Goal: Information Seeking & Learning: Understand process/instructions

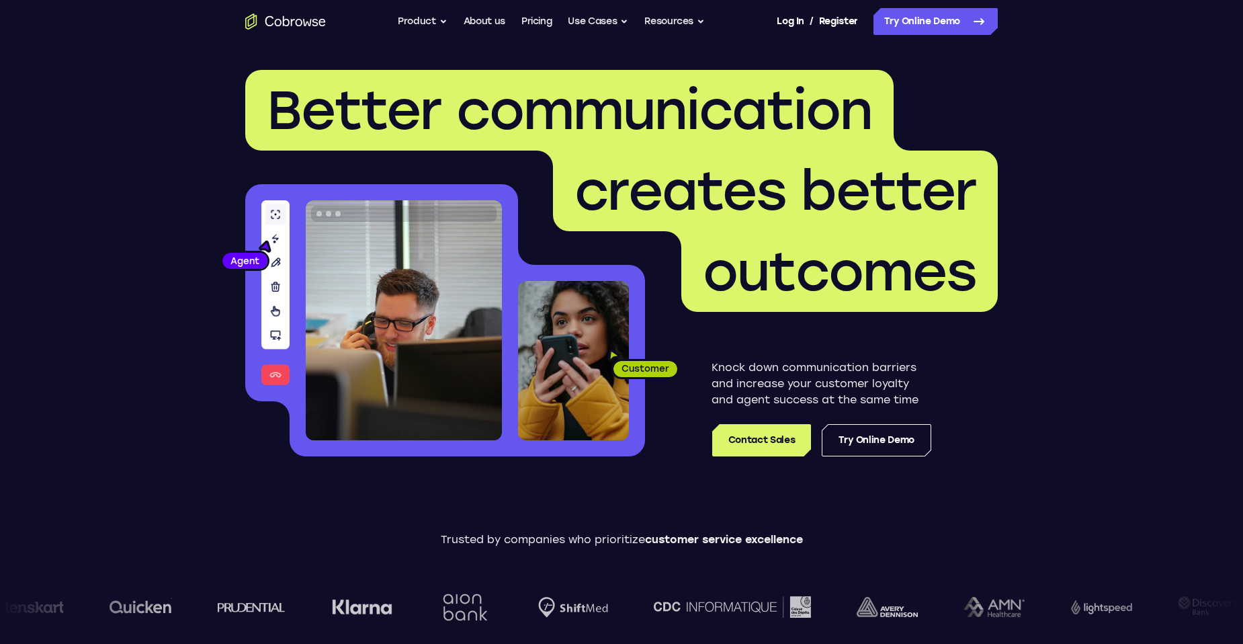
click at [796, 15] on link "Log In" at bounding box center [790, 21] width 27 height 27
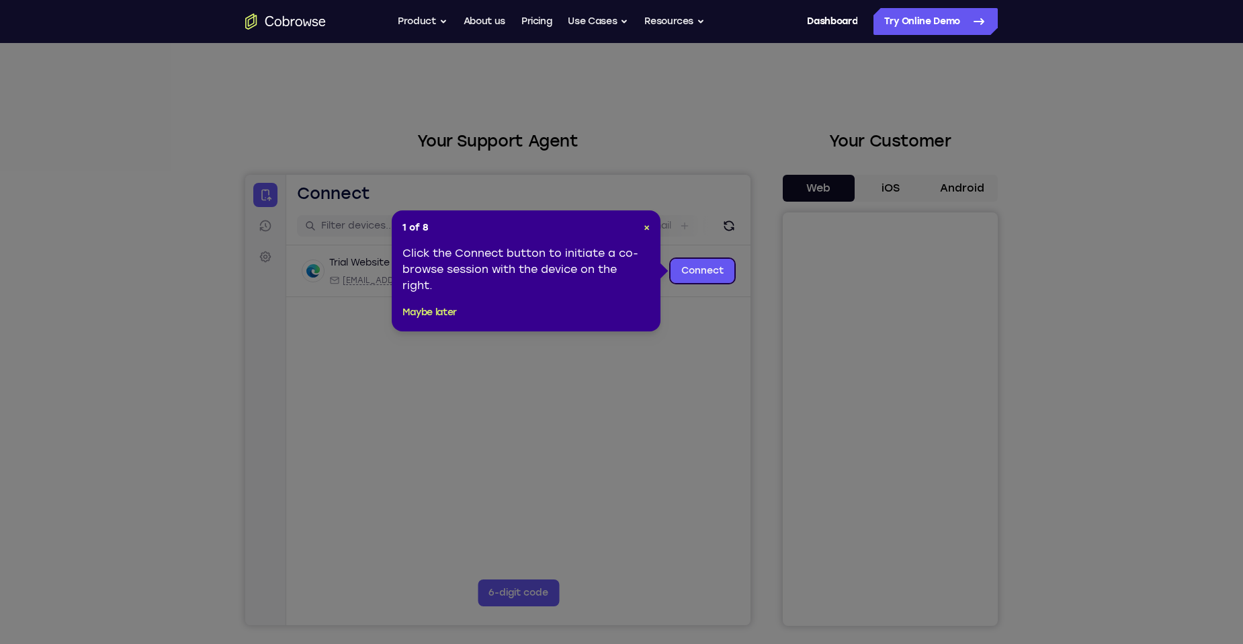
click at [650, 229] on div "1 of 8 × Click the Connect button to initiate a co-browse session with the devi…" at bounding box center [526, 270] width 269 height 121
click at [645, 229] on span "×" at bounding box center [647, 227] width 6 height 11
click at [645, 229] on div "Email" at bounding box center [668, 226] width 59 height 22
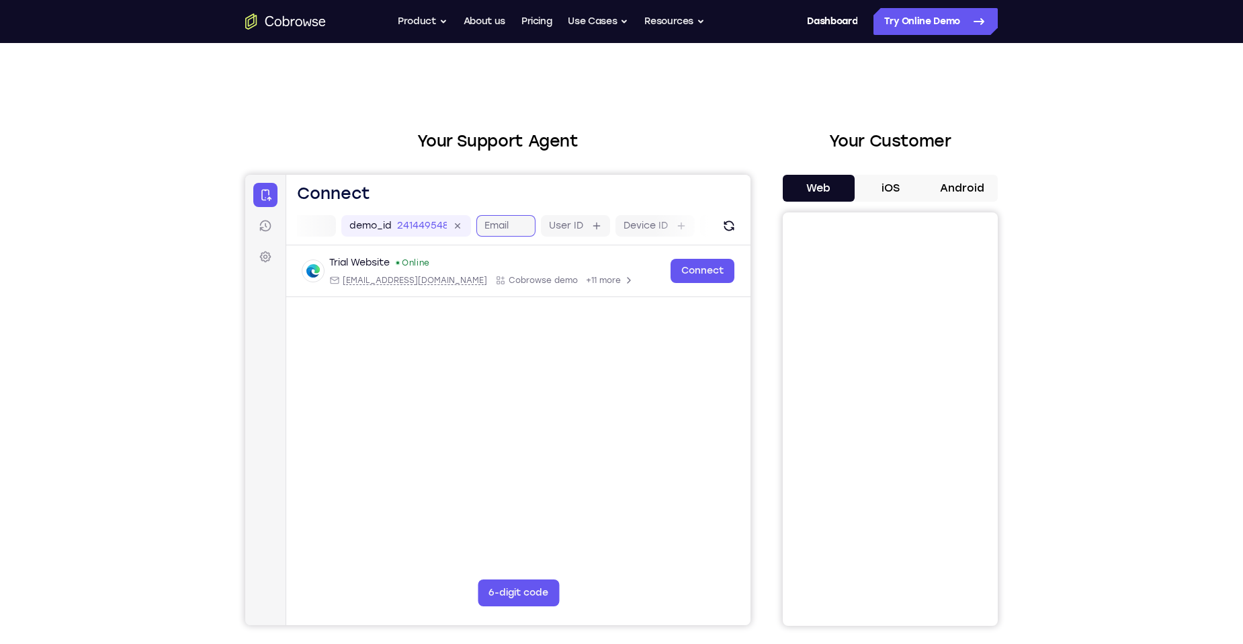
scroll to position [0, 167]
